Goal: Task Accomplishment & Management: Manage account settings

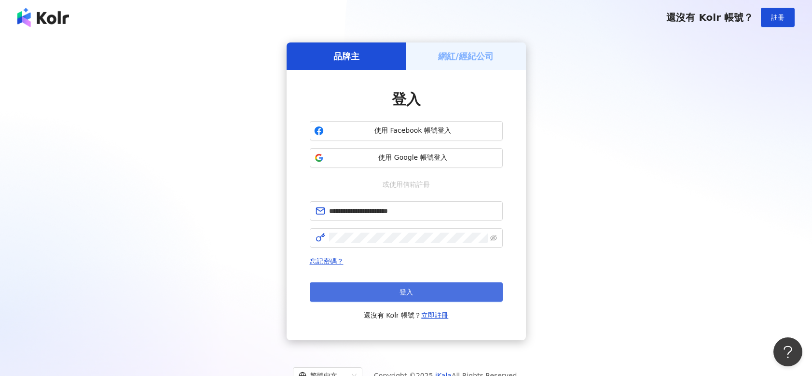
click at [429, 300] on button "登入" at bounding box center [406, 291] width 193 height 19
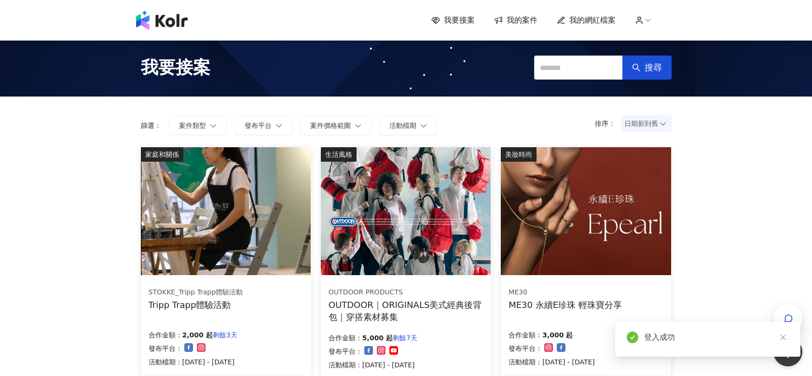
click at [591, 15] on span "我的網紅檔案" at bounding box center [592, 20] width 46 height 11
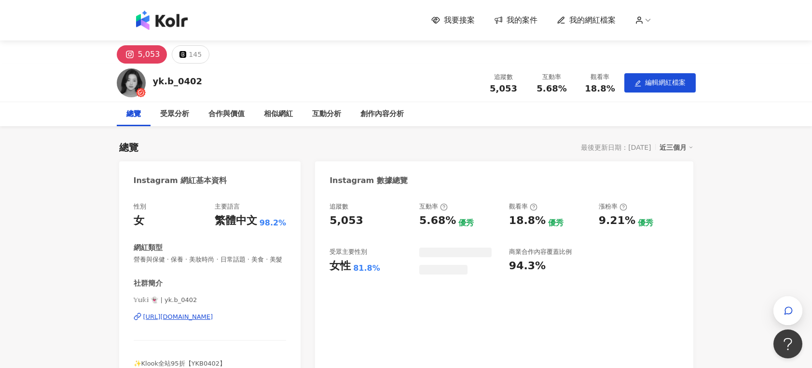
click at [524, 30] on div "我要接案 我的案件 我的網紅檔案" at bounding box center [406, 20] width 812 height 41
click at [524, 24] on span "我的案件" at bounding box center [521, 20] width 31 height 11
click at [518, 20] on span "我的案件" at bounding box center [521, 20] width 31 height 11
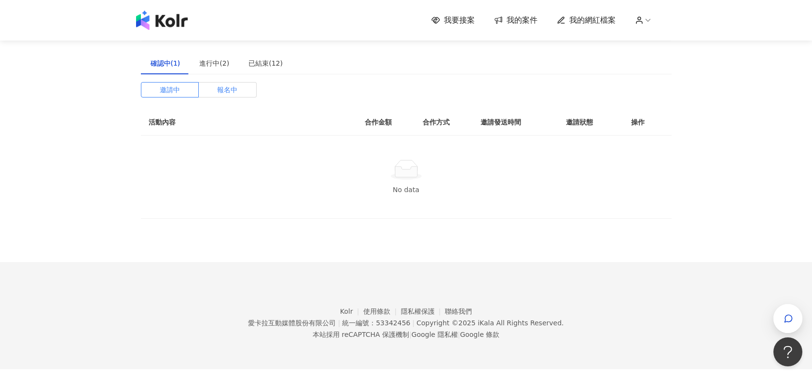
click at [232, 93] on span "報名中" at bounding box center [227, 89] width 20 height 14
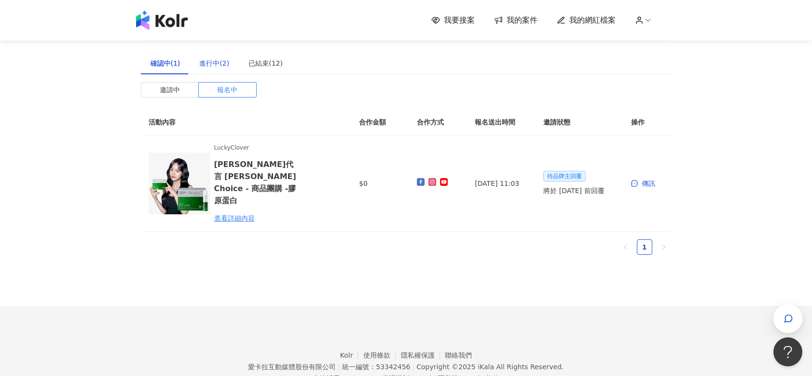
click at [220, 62] on div "進行中(2)" at bounding box center [214, 63] width 30 height 11
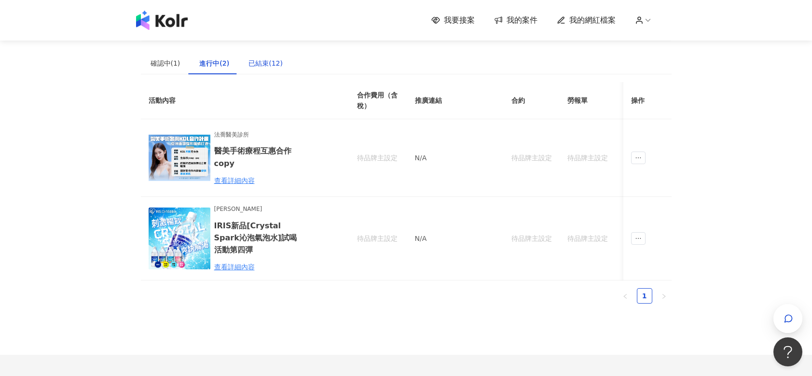
click at [258, 62] on div "已結束(12)" at bounding box center [265, 63] width 34 height 11
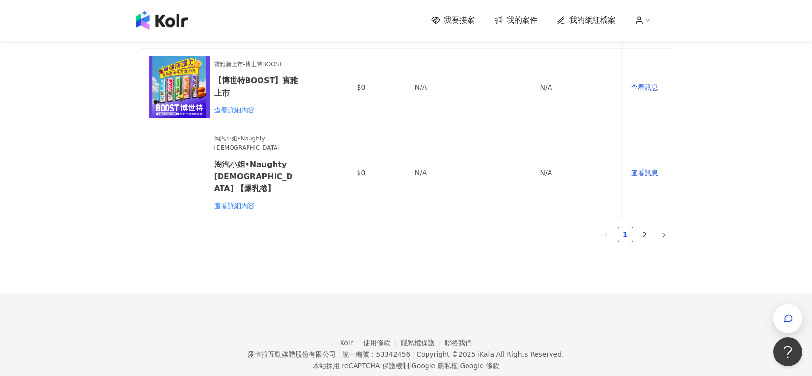
scroll to position [772, 0]
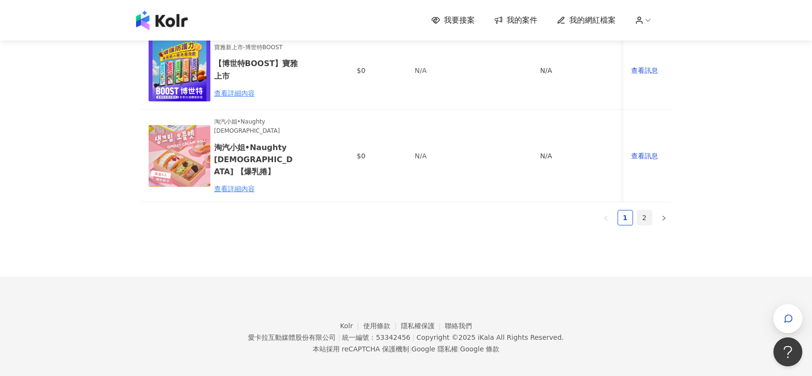
click at [646, 210] on link "2" at bounding box center [644, 217] width 14 height 14
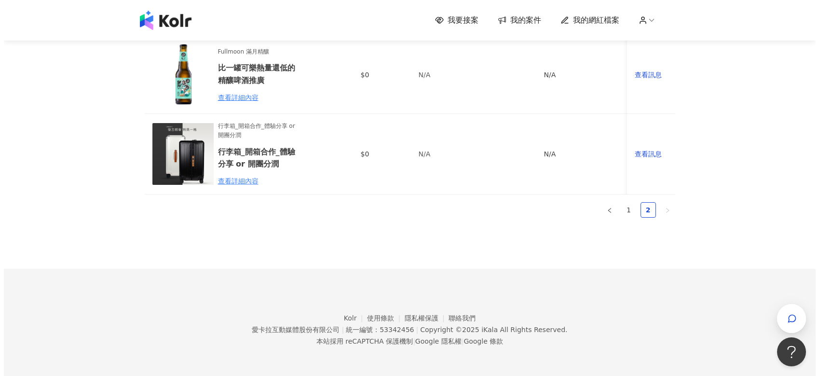
scroll to position [0, 0]
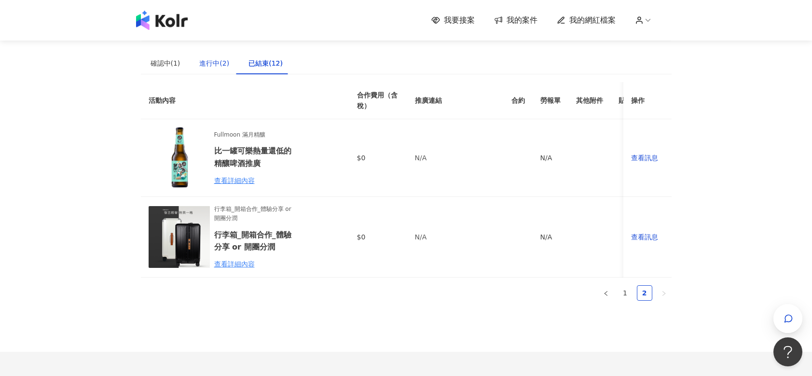
click at [221, 64] on div "進行中(2)" at bounding box center [214, 63] width 30 height 11
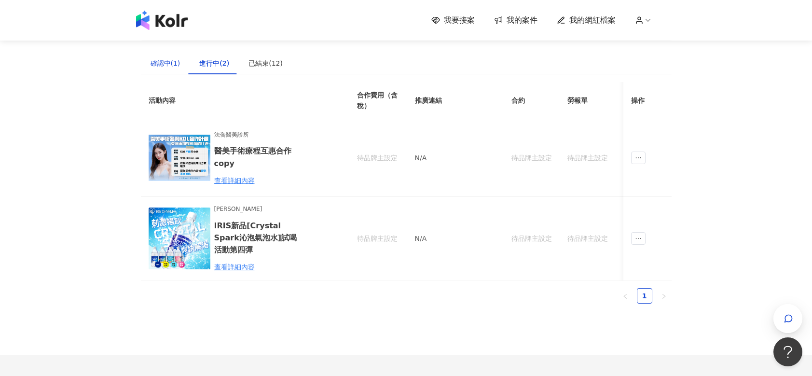
click at [167, 66] on div "確認中(1)" at bounding box center [165, 63] width 30 height 11
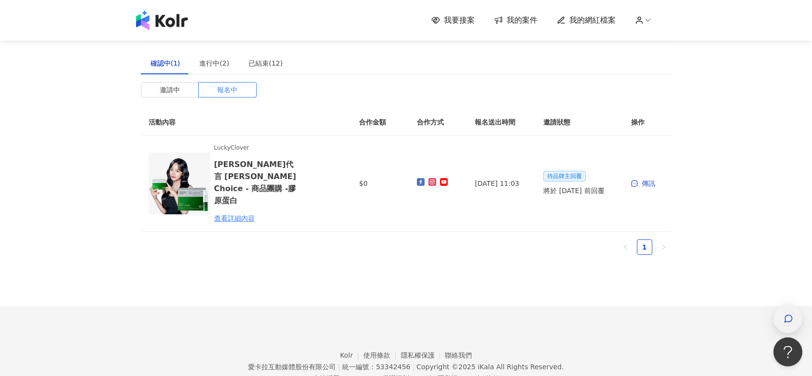
click at [782, 317] on div "button" at bounding box center [787, 319] width 13 height 22
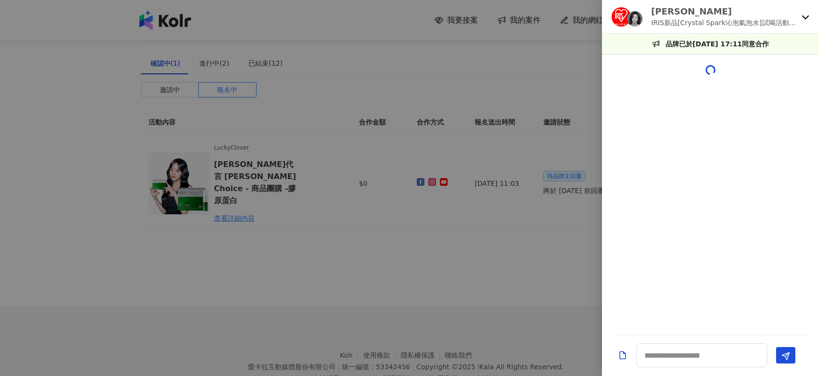
scroll to position [536, 0]
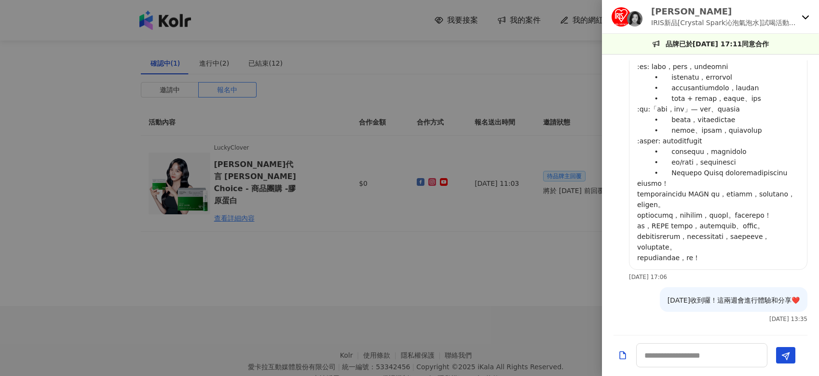
click at [807, 18] on icon at bounding box center [806, 17] width 8 height 8
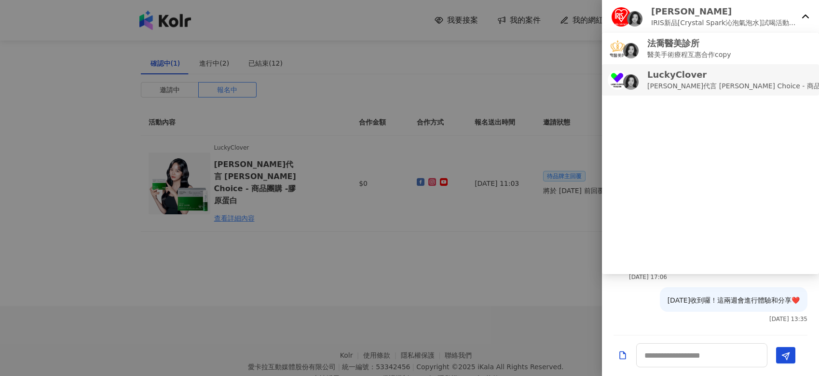
click at [674, 93] on li "LuckyClover [PERSON_NAME]代言 [PERSON_NAME] Choice - 商品團購 -膠原蛋白" at bounding box center [710, 79] width 217 height 31
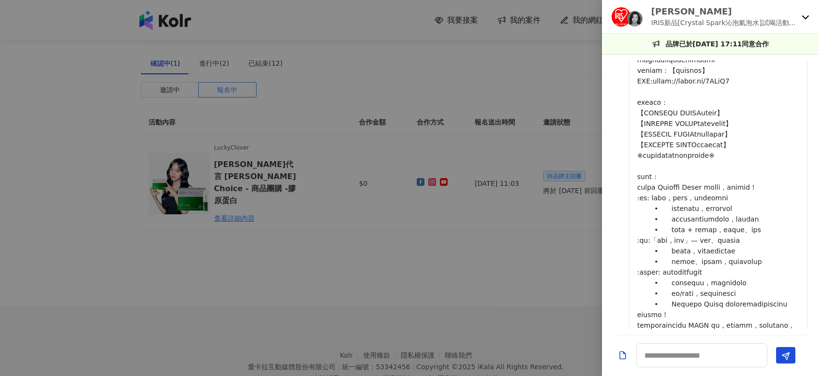
scroll to position [247, 0]
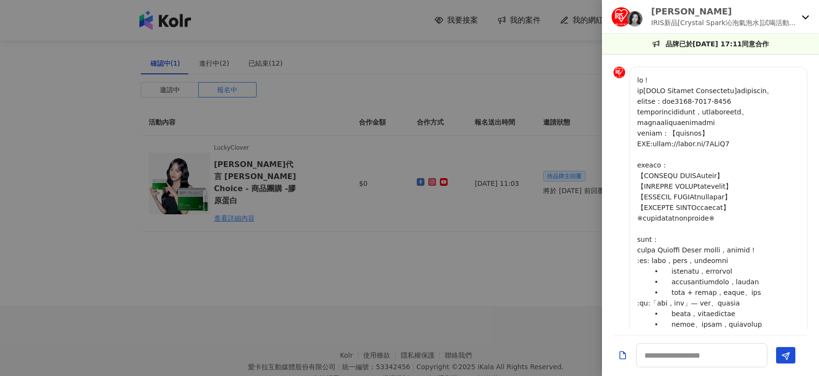
click at [732, 25] on p "IRIS新品[Crystal Spark沁泡氣泡水]試喝活動第四彈" at bounding box center [724, 22] width 147 height 11
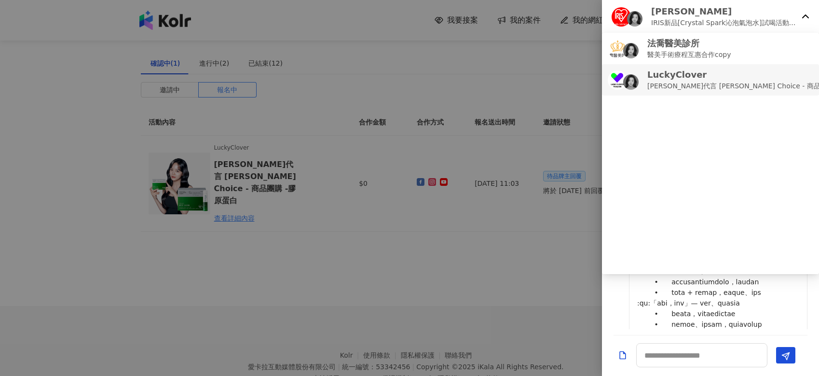
click at [619, 82] on img at bounding box center [617, 79] width 19 height 19
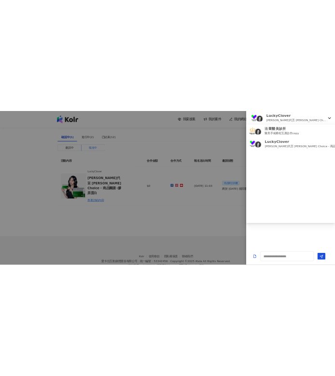
scroll to position [0, 0]
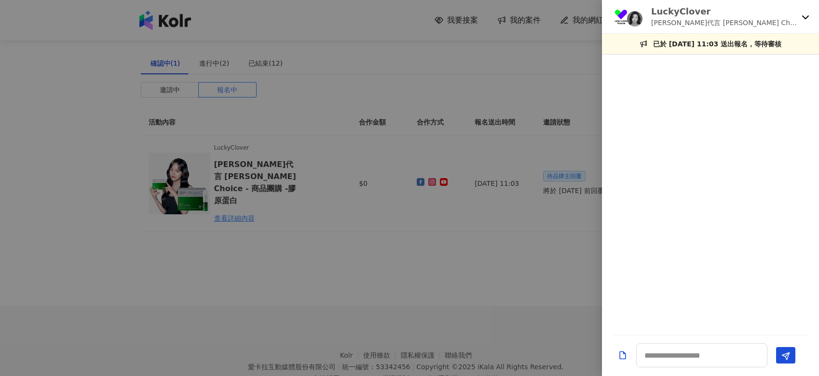
click at [515, 175] on div at bounding box center [409, 188] width 819 height 376
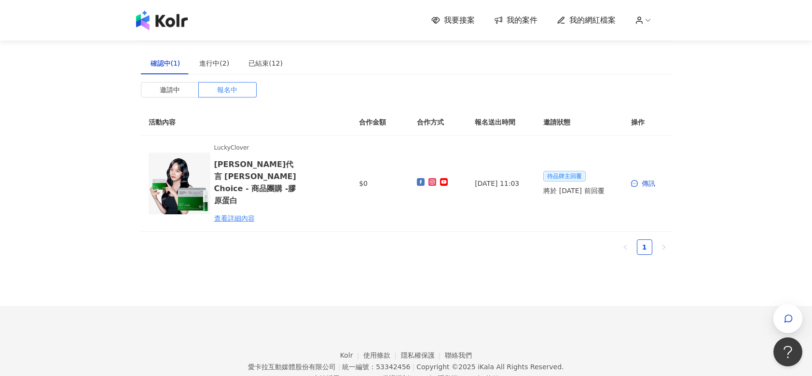
click at [466, 22] on span "我要接案" at bounding box center [459, 20] width 31 height 11
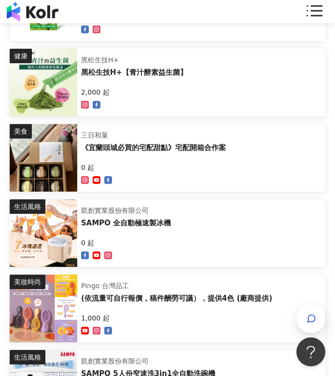
scroll to position [3369, 0]
